Goal: Transaction & Acquisition: Book appointment/travel/reservation

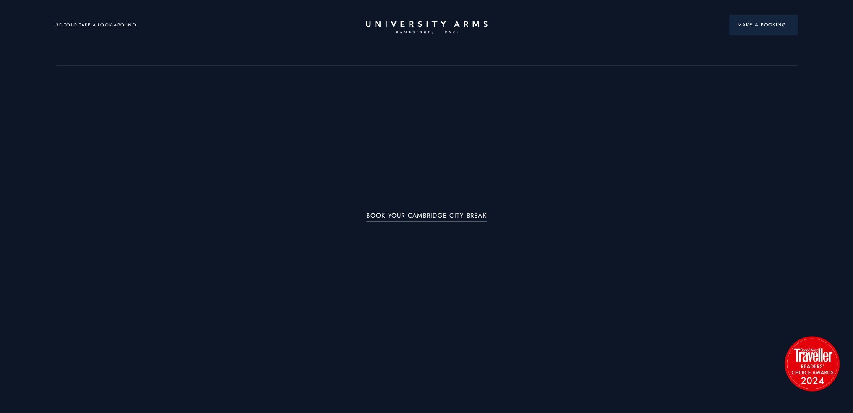
click at [740, 28] on span "Make a Booking" at bounding box center [763, 25] width 51 height 8
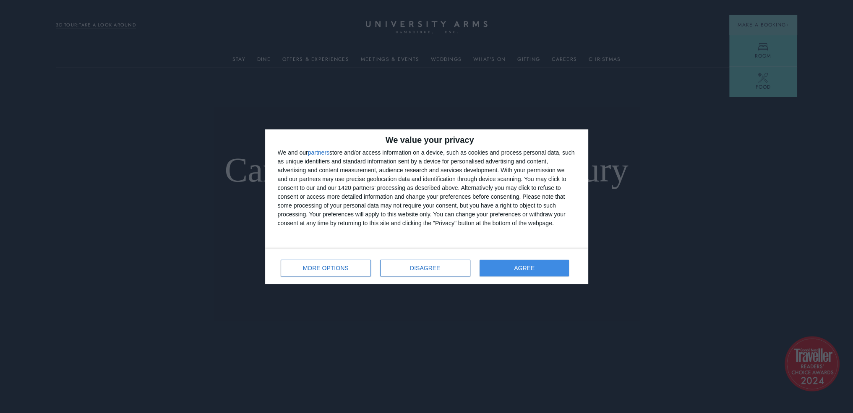
drag, startPoint x: 535, startPoint y: 278, endPoint x: 542, endPoint y: 275, distance: 7.3
click at [536, 278] on div "MORE OPTIONS DISAGREE AGREE" at bounding box center [427, 266] width 298 height 24
click at [545, 269] on button "AGREE" at bounding box center [525, 267] width 90 height 17
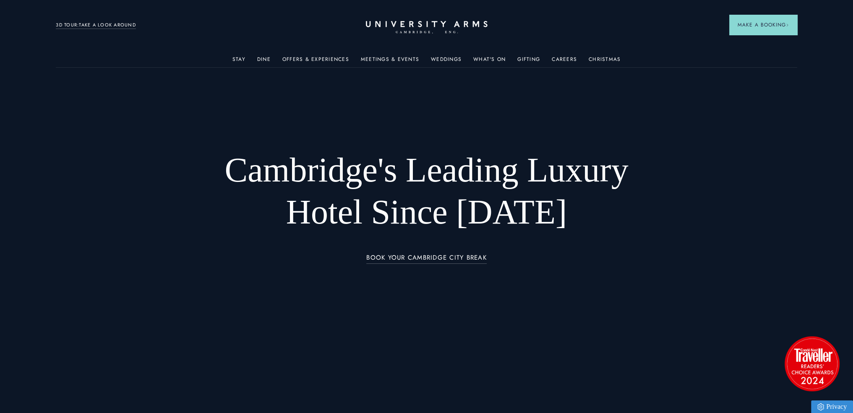
click at [768, 18] on button "Make a Booking" at bounding box center [763, 25] width 68 height 20
click at [756, 26] on span "Make a Booking" at bounding box center [763, 25] width 51 height 8
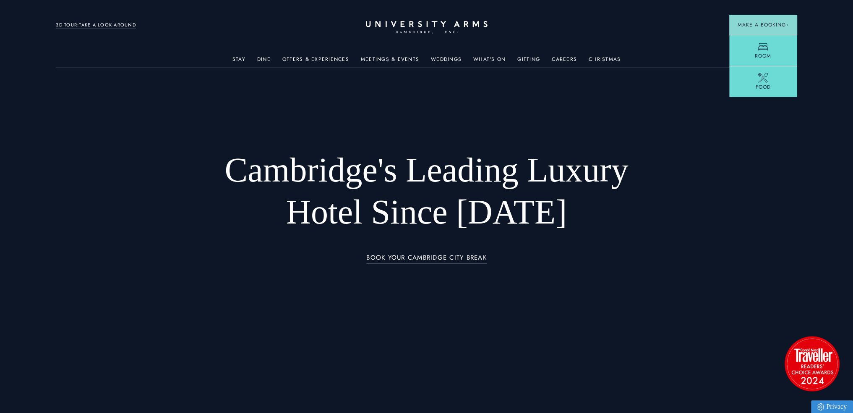
click at [453, 264] on div "BOOK YOUR CAMBRIDGE CITY BREAK" at bounding box center [426, 262] width 465 height 21
click at [453, 254] on link "BOOK YOUR CAMBRIDGE CITY BREAK" at bounding box center [426, 259] width 120 height 10
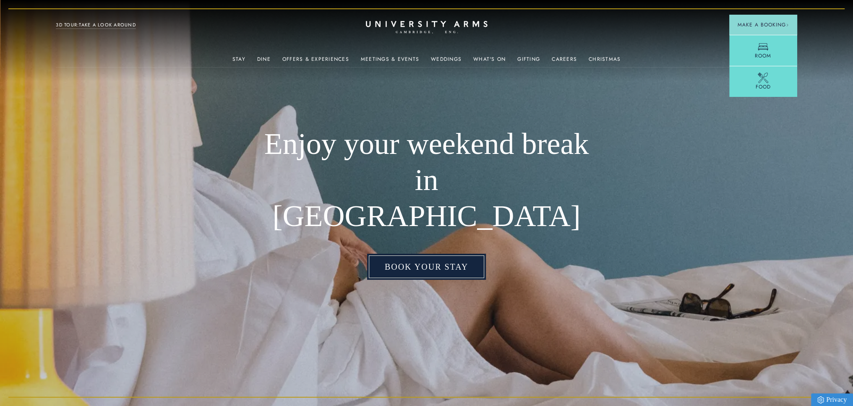
click at [443, 254] on link "Book your stay" at bounding box center [426, 267] width 119 height 26
click at [434, 254] on link "Book your stay" at bounding box center [426, 267] width 119 height 26
